Goal: Information Seeking & Learning: Learn about a topic

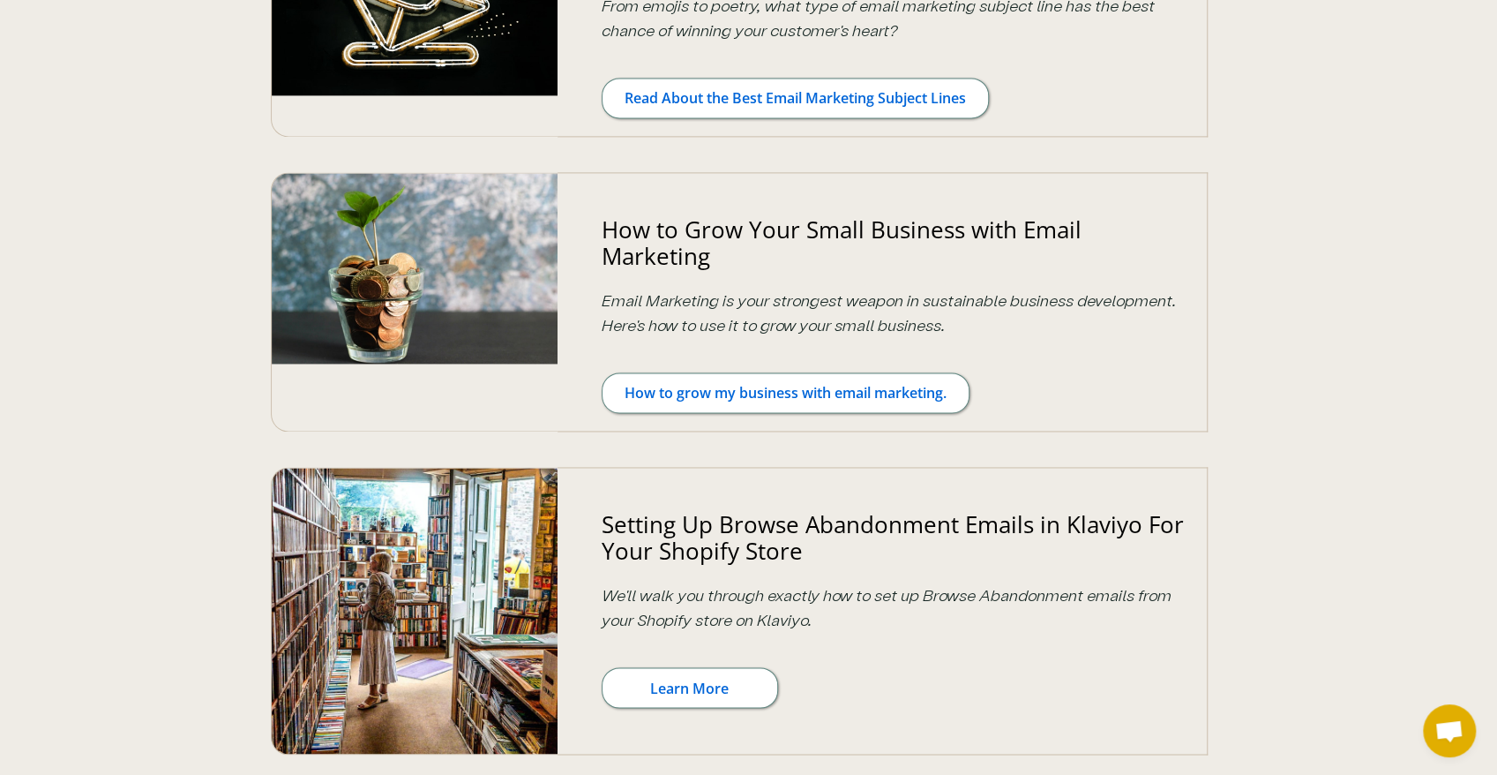
drag, startPoint x: 1323, startPoint y: 453, endPoint x: 1367, endPoint y: 279, distance: 180.2
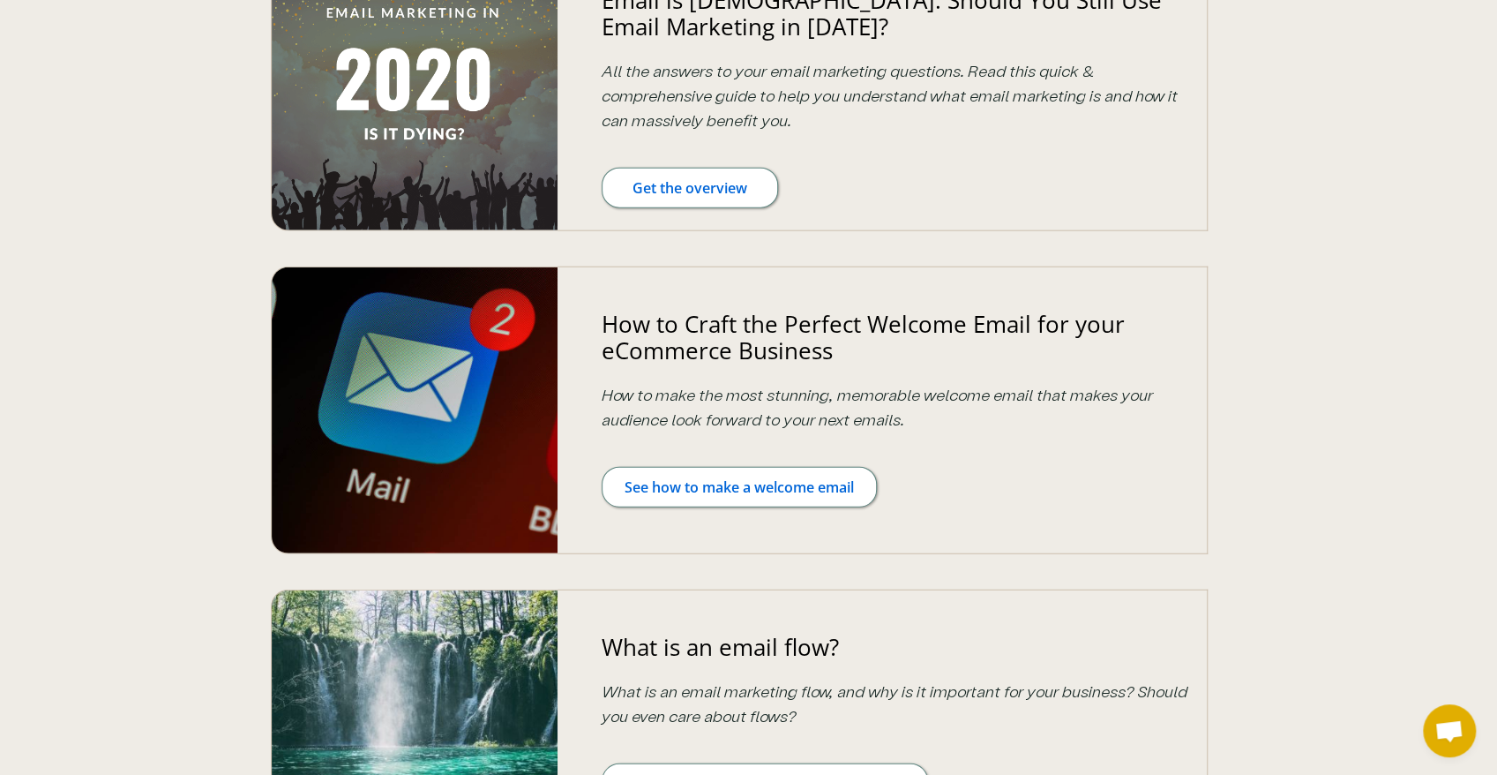
drag, startPoint x: 1381, startPoint y: 531, endPoint x: 1375, endPoint y: 545, distance: 15.4
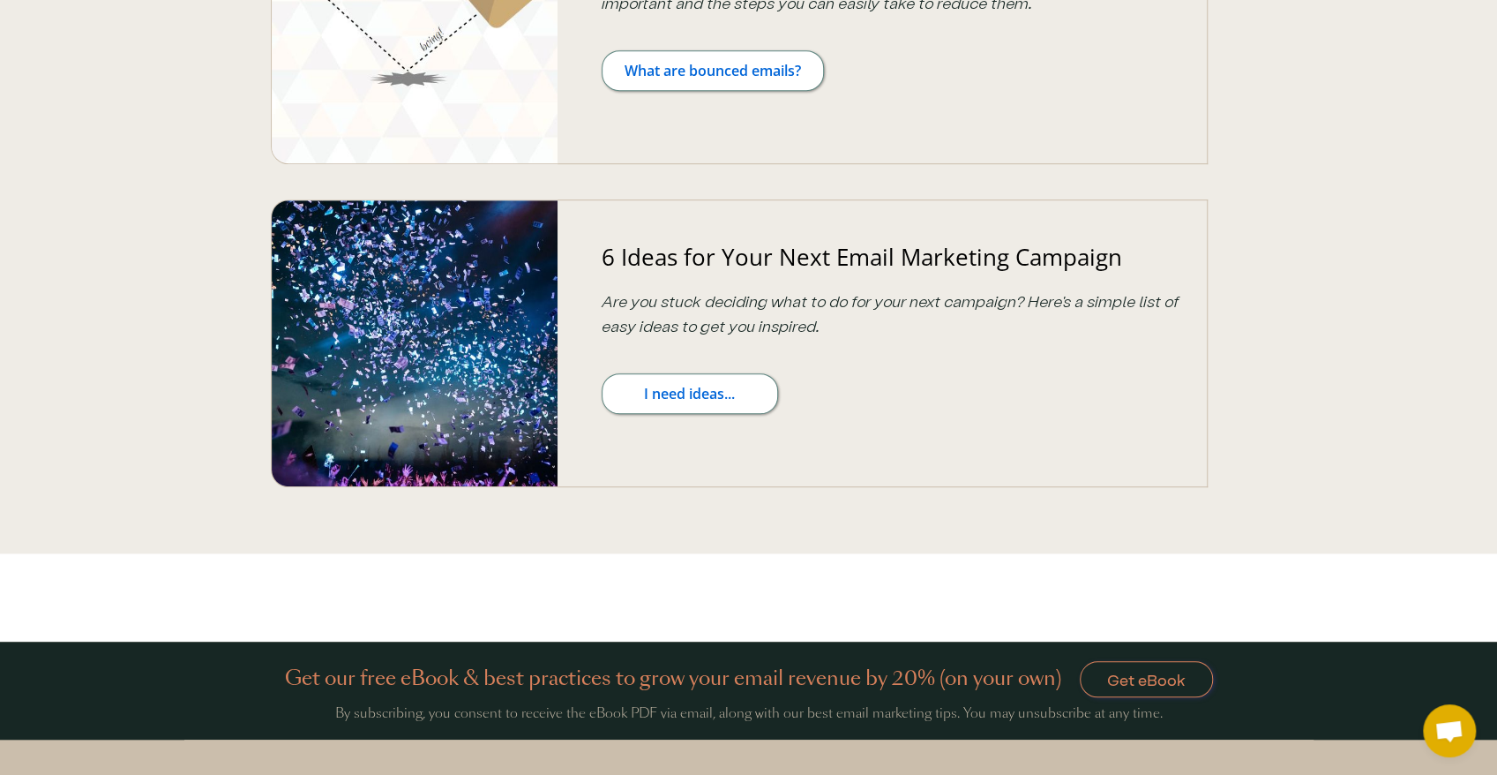
drag, startPoint x: 1332, startPoint y: 395, endPoint x: 1328, endPoint y: 451, distance: 55.8
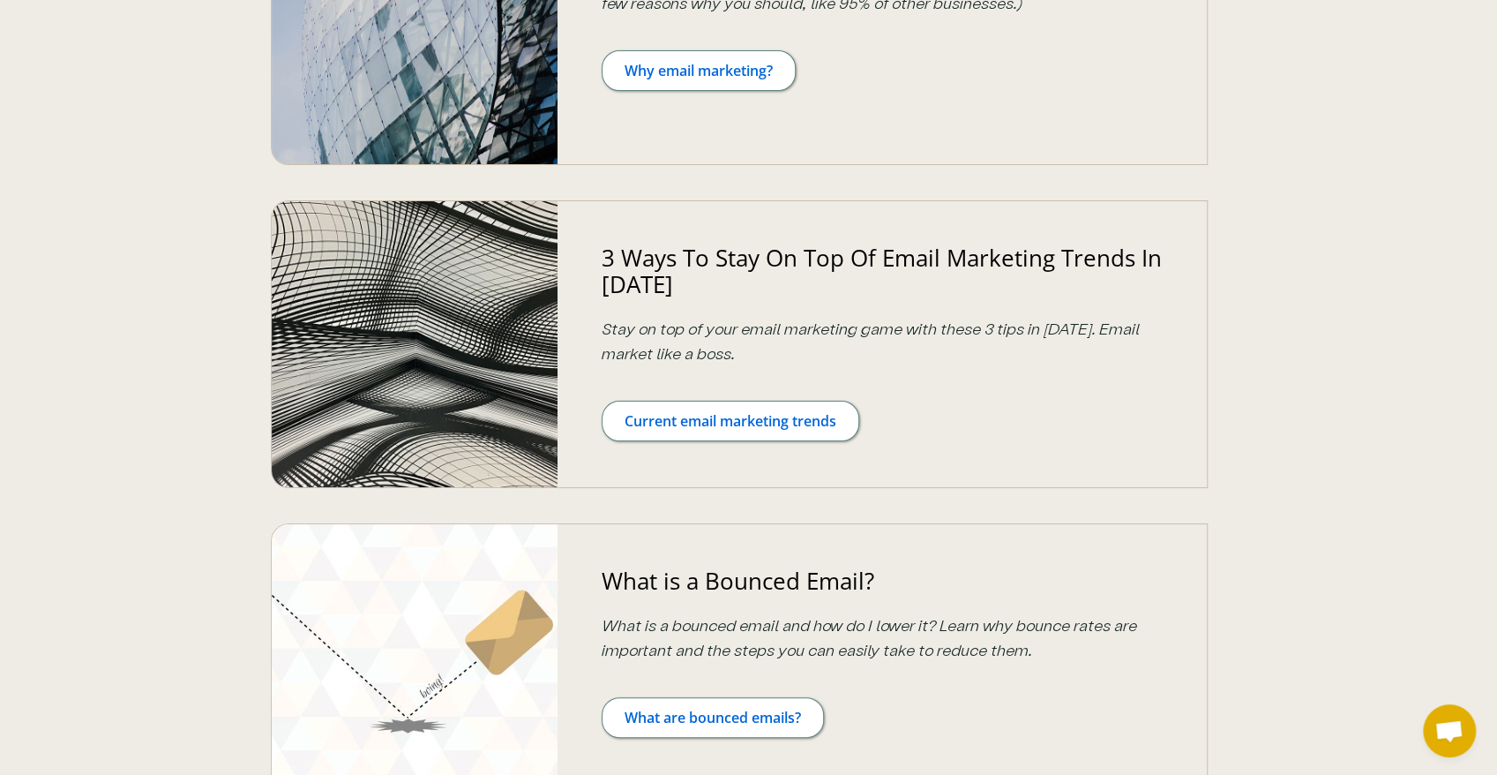
scroll to position [565, 0]
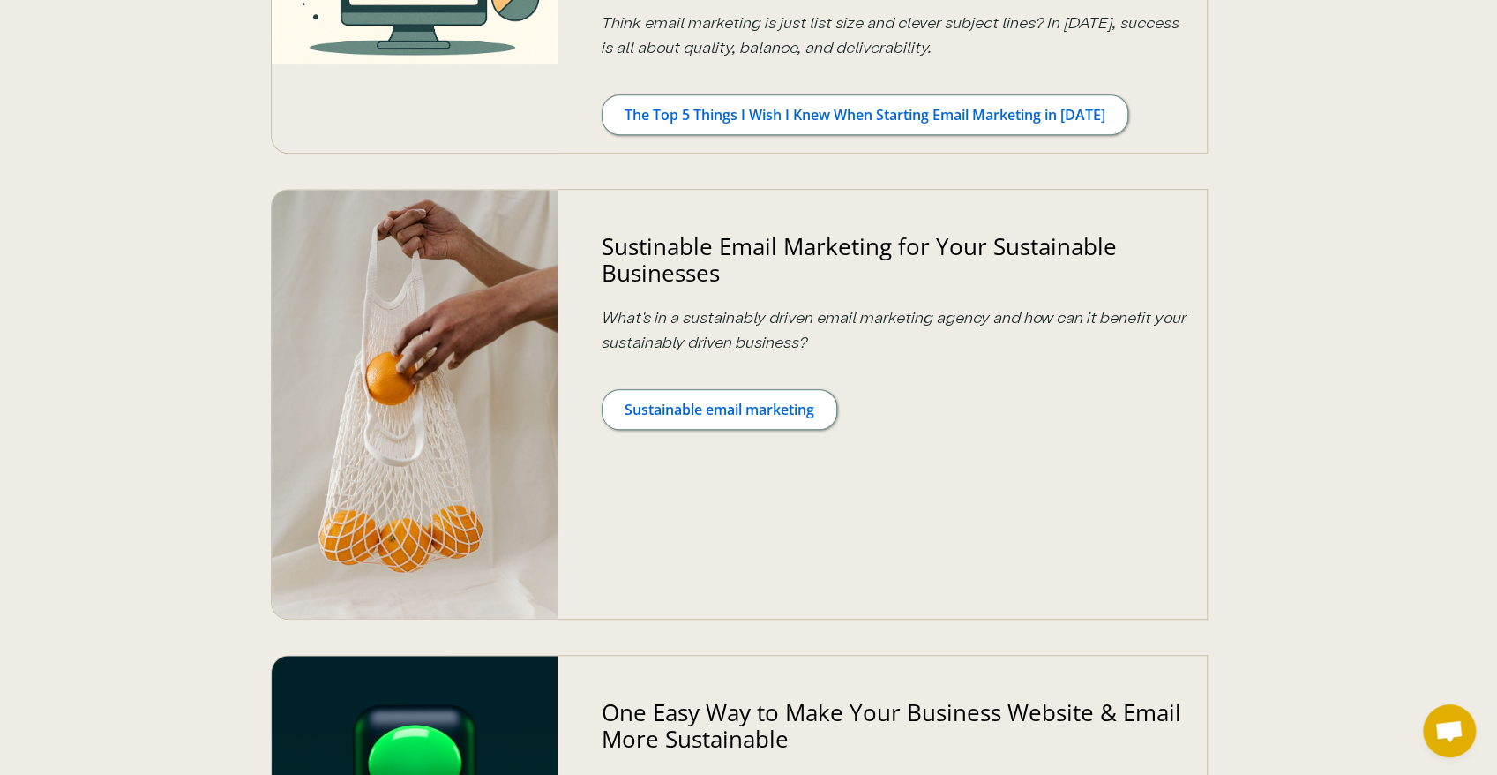
drag, startPoint x: 1328, startPoint y: 453, endPoint x: 1358, endPoint y: -53, distance: 507.3
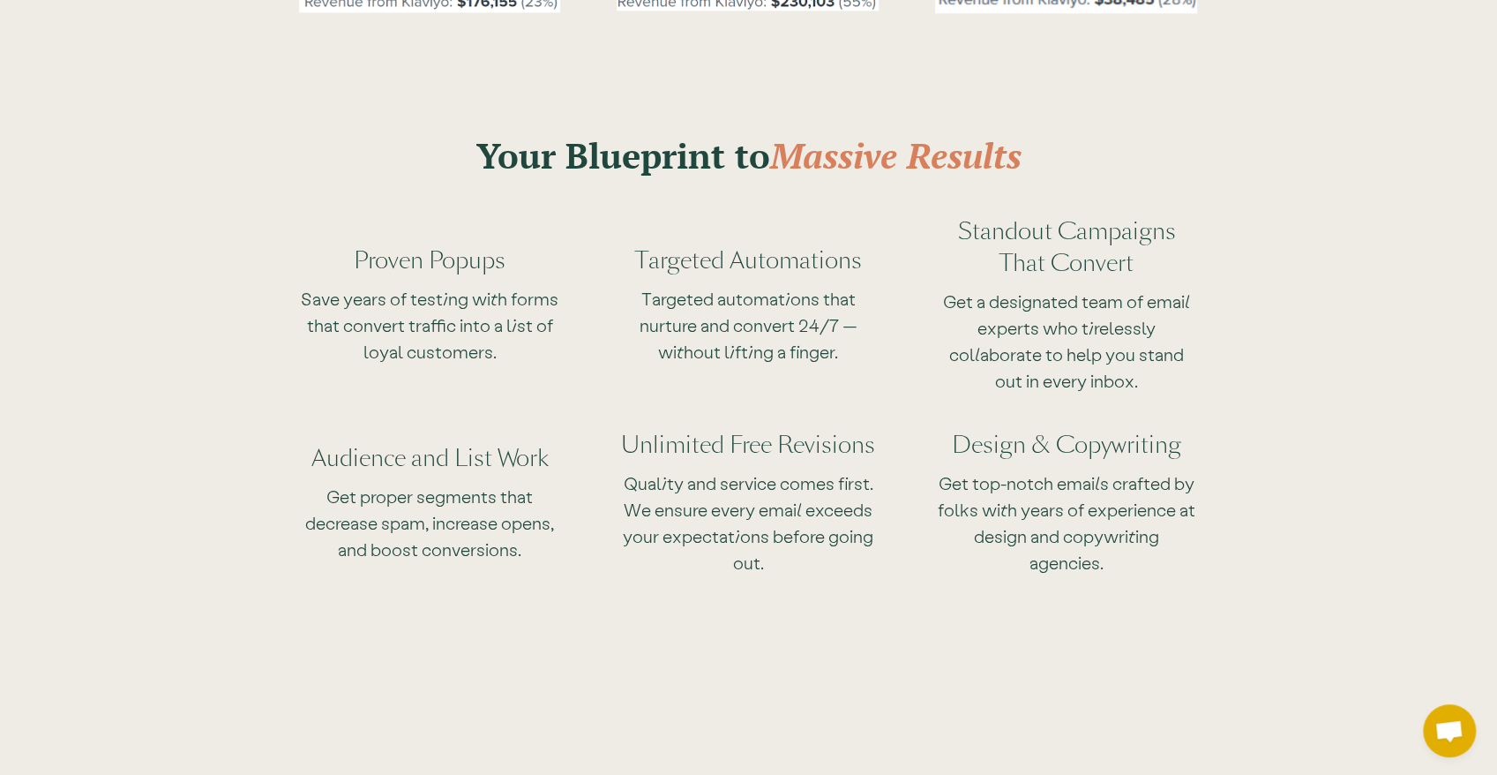
scroll to position [5645, 0]
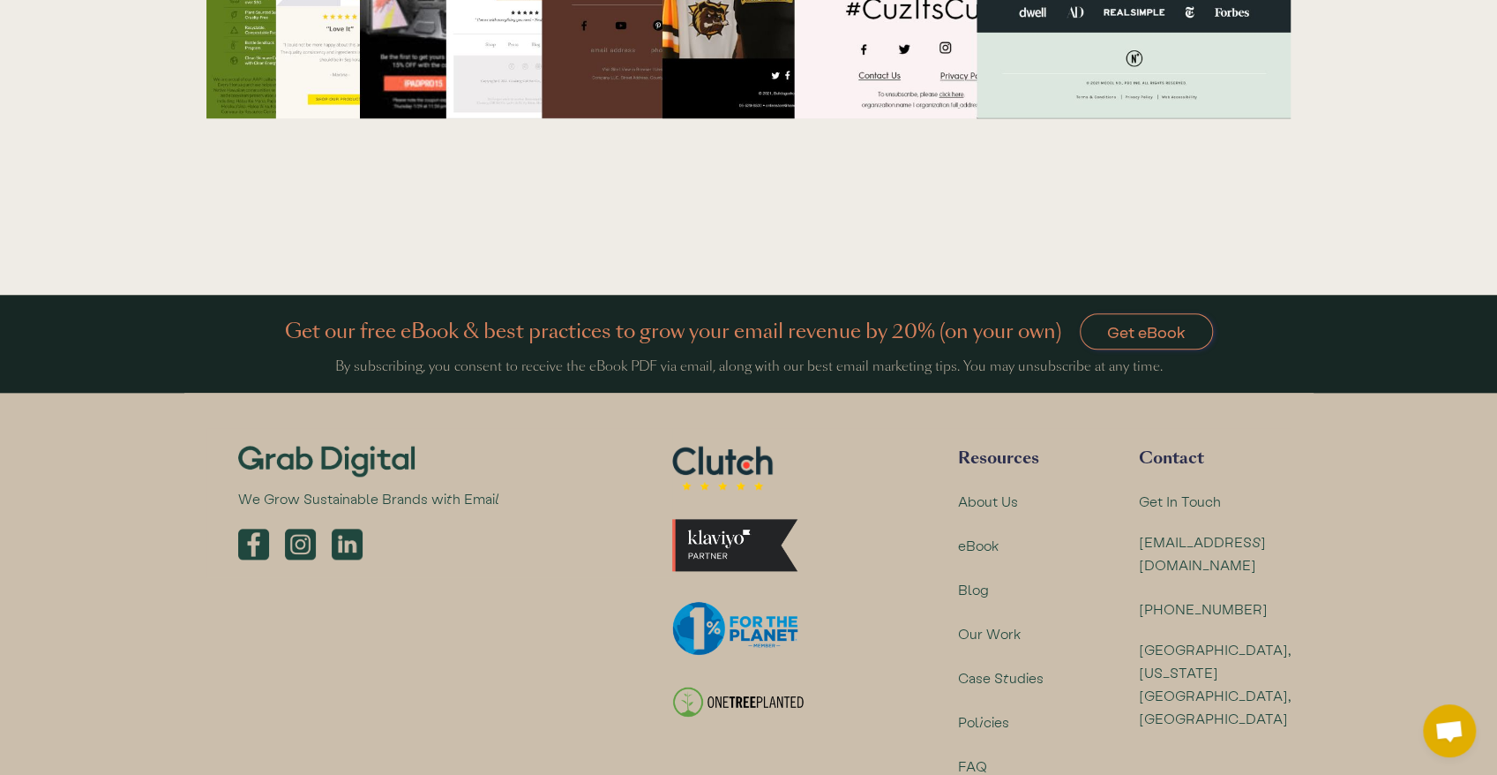
drag, startPoint x: 915, startPoint y: 146, endPoint x: 1005, endPoint y: 670, distance: 530.8
click at [976, 578] on div "Blog" at bounding box center [974, 589] width 32 height 23
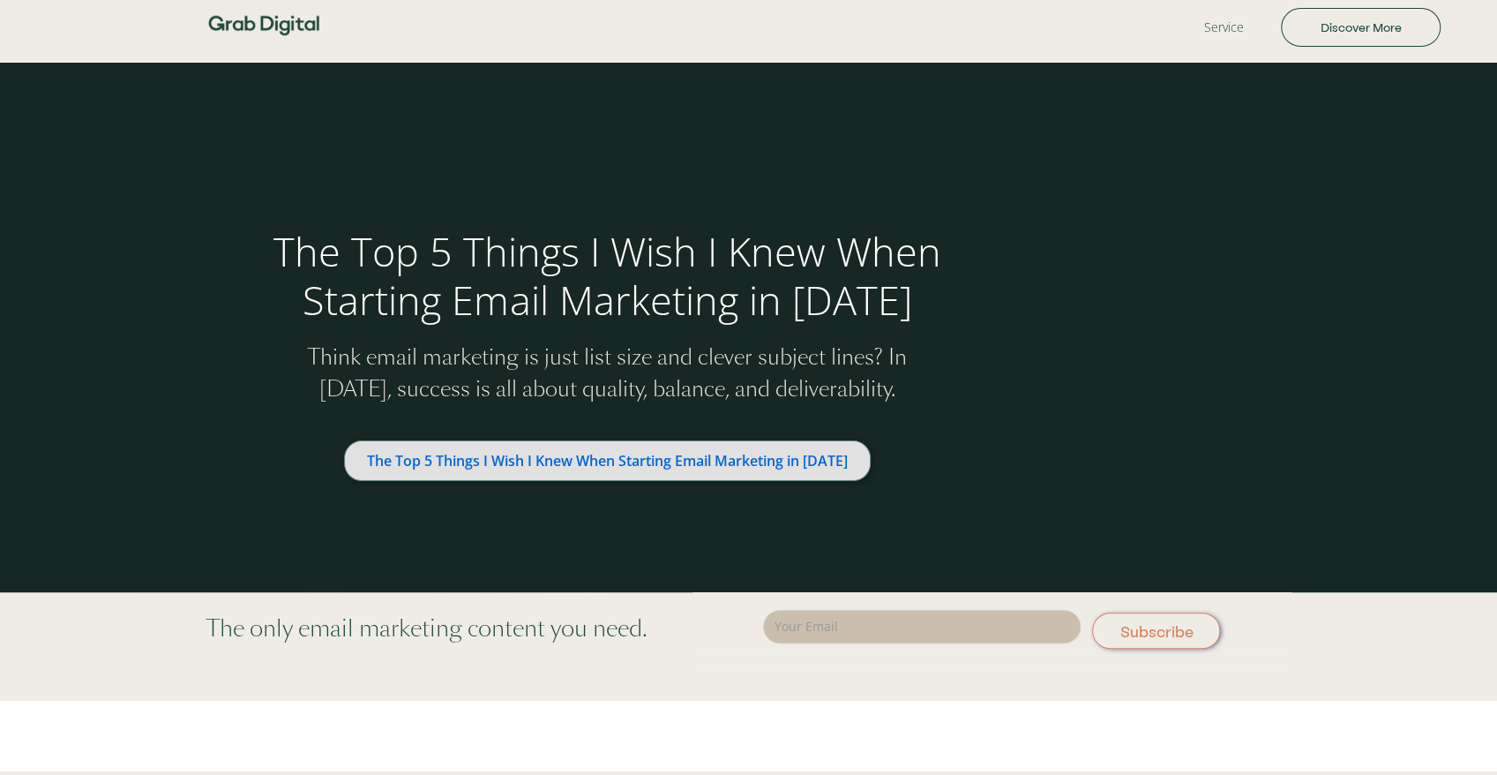
drag, startPoint x: 500, startPoint y: 395, endPoint x: 494, endPoint y: 447, distance: 52.4
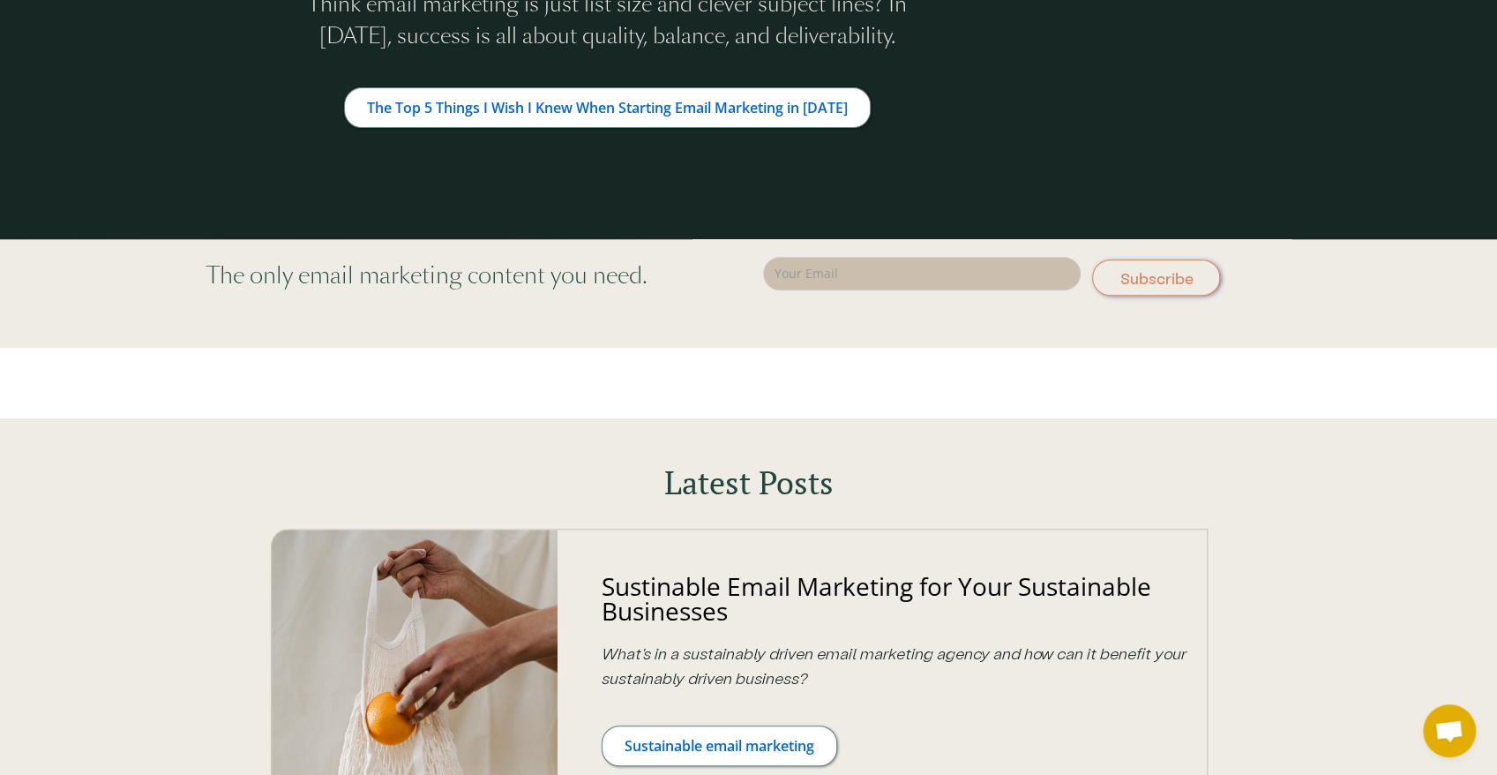
scroll to position [588, 0]
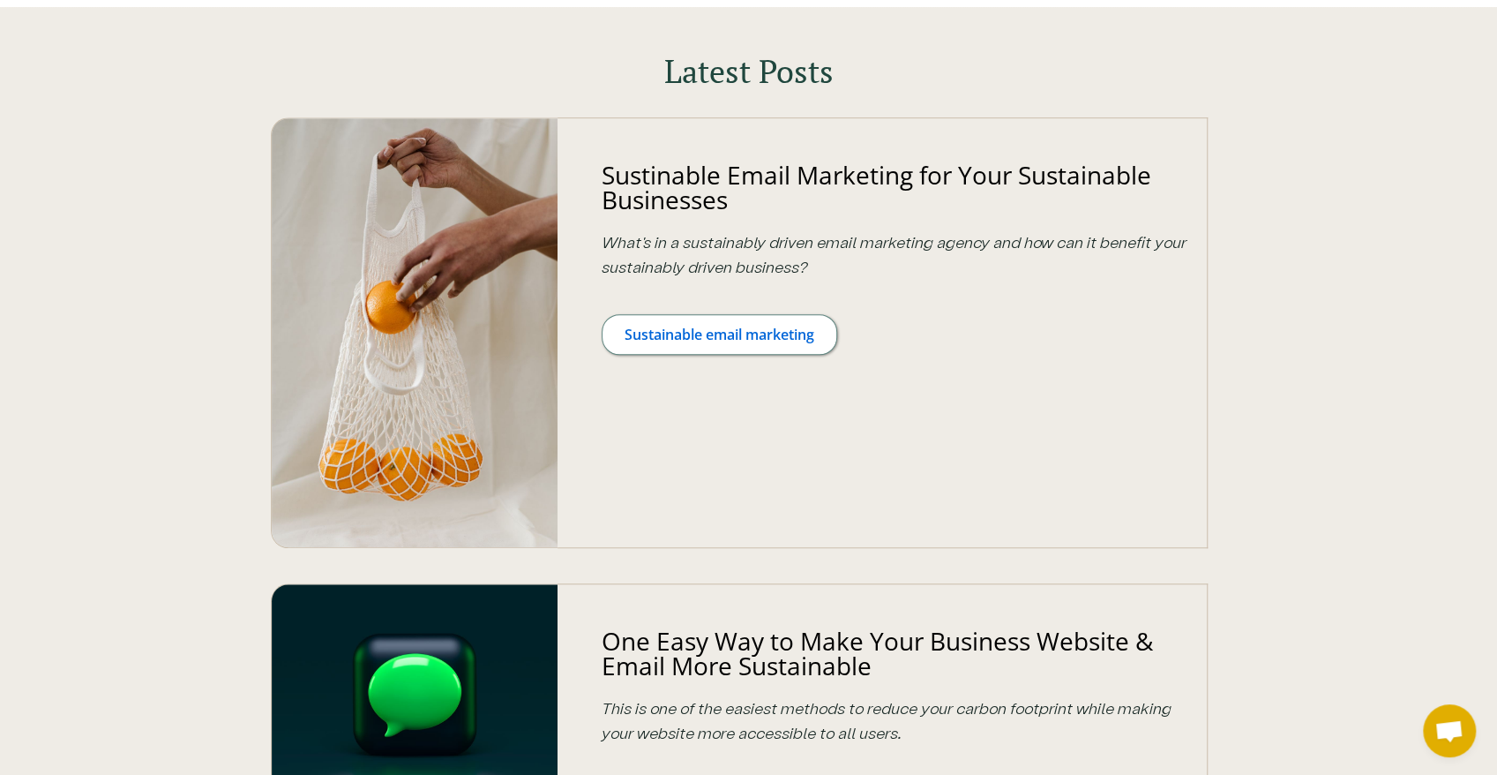
click at [487, 284] on img at bounding box center [415, 332] width 286 height 429
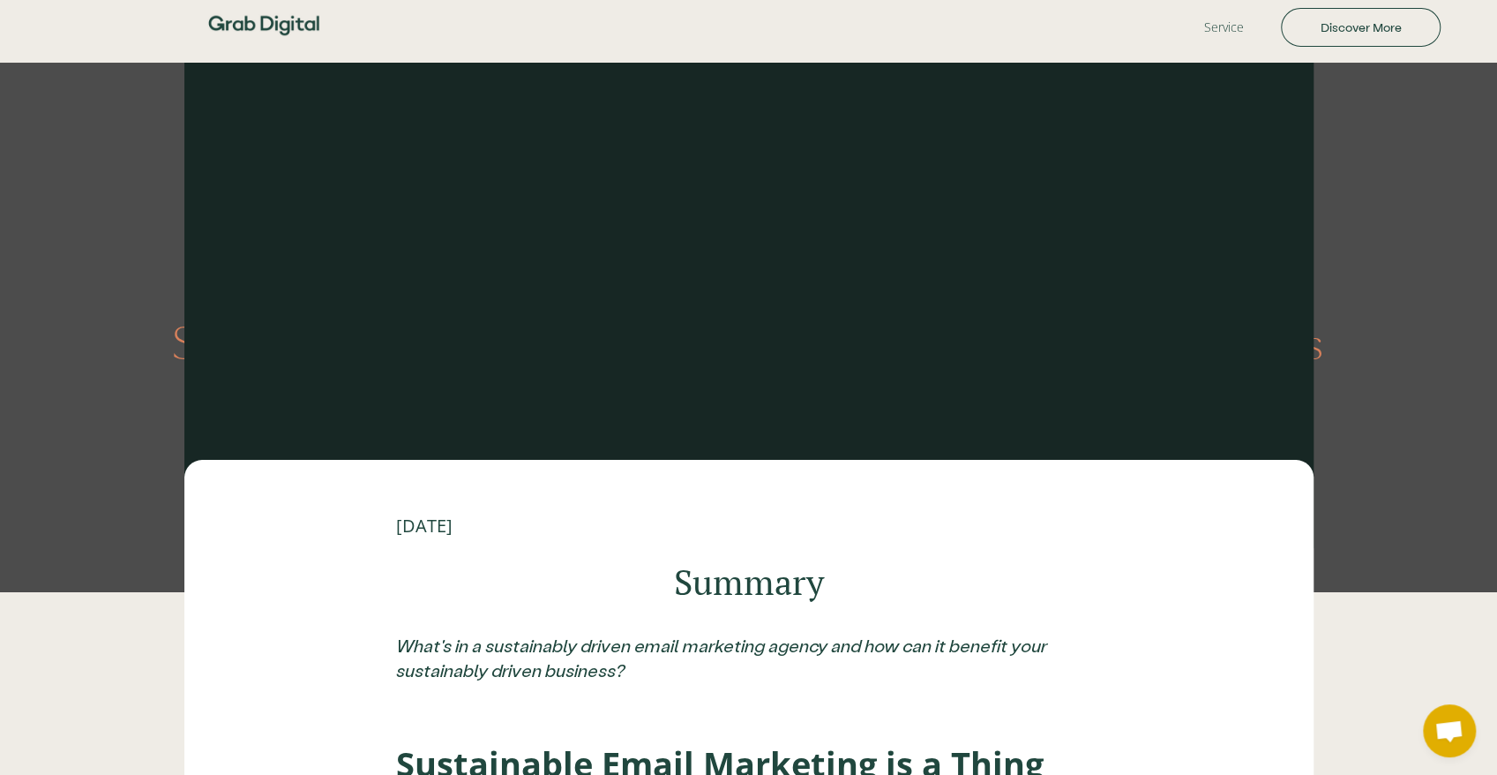
drag, startPoint x: 704, startPoint y: 223, endPoint x: 708, endPoint y: -31, distance: 254.1
drag, startPoint x: 688, startPoint y: 106, endPoint x: 678, endPoint y: 97, distance: 13.1
